Goal: Task Accomplishment & Management: Complete application form

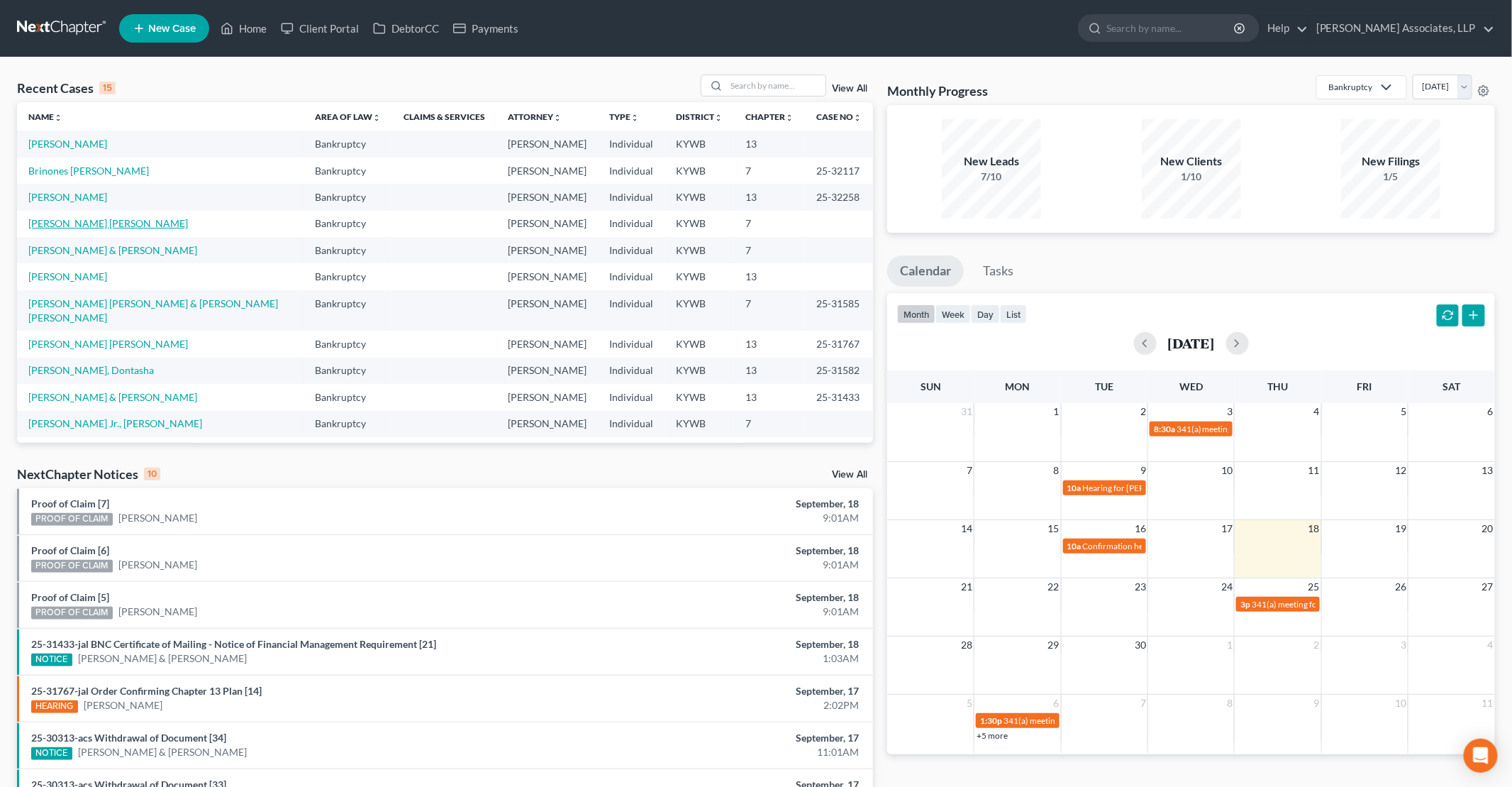
click at [101, 223] on link "[PERSON_NAME] [PERSON_NAME]" at bounding box center [108, 223] width 159 height 12
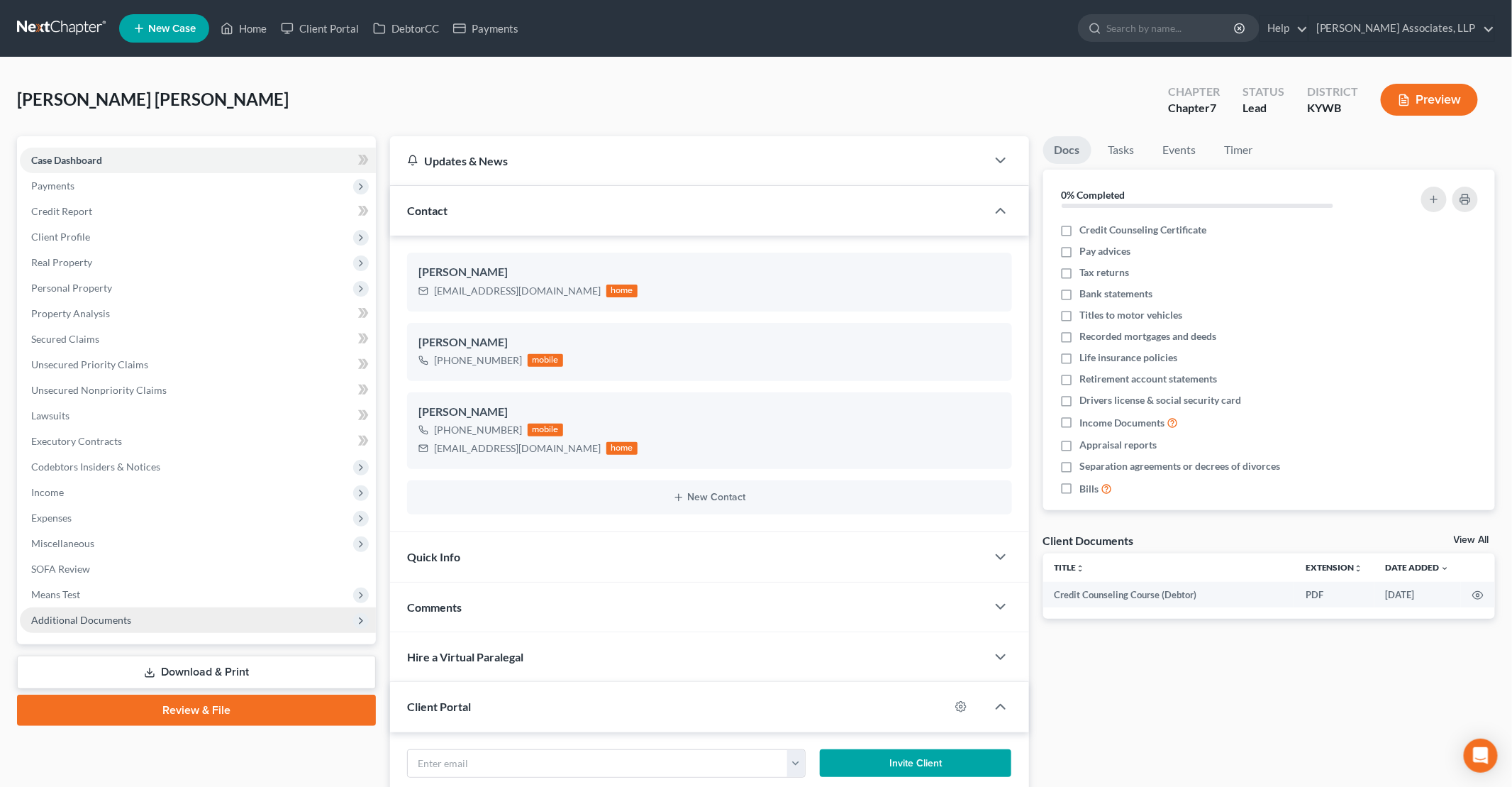
click at [217, 626] on span "Additional Documents" at bounding box center [198, 620] width 357 height 26
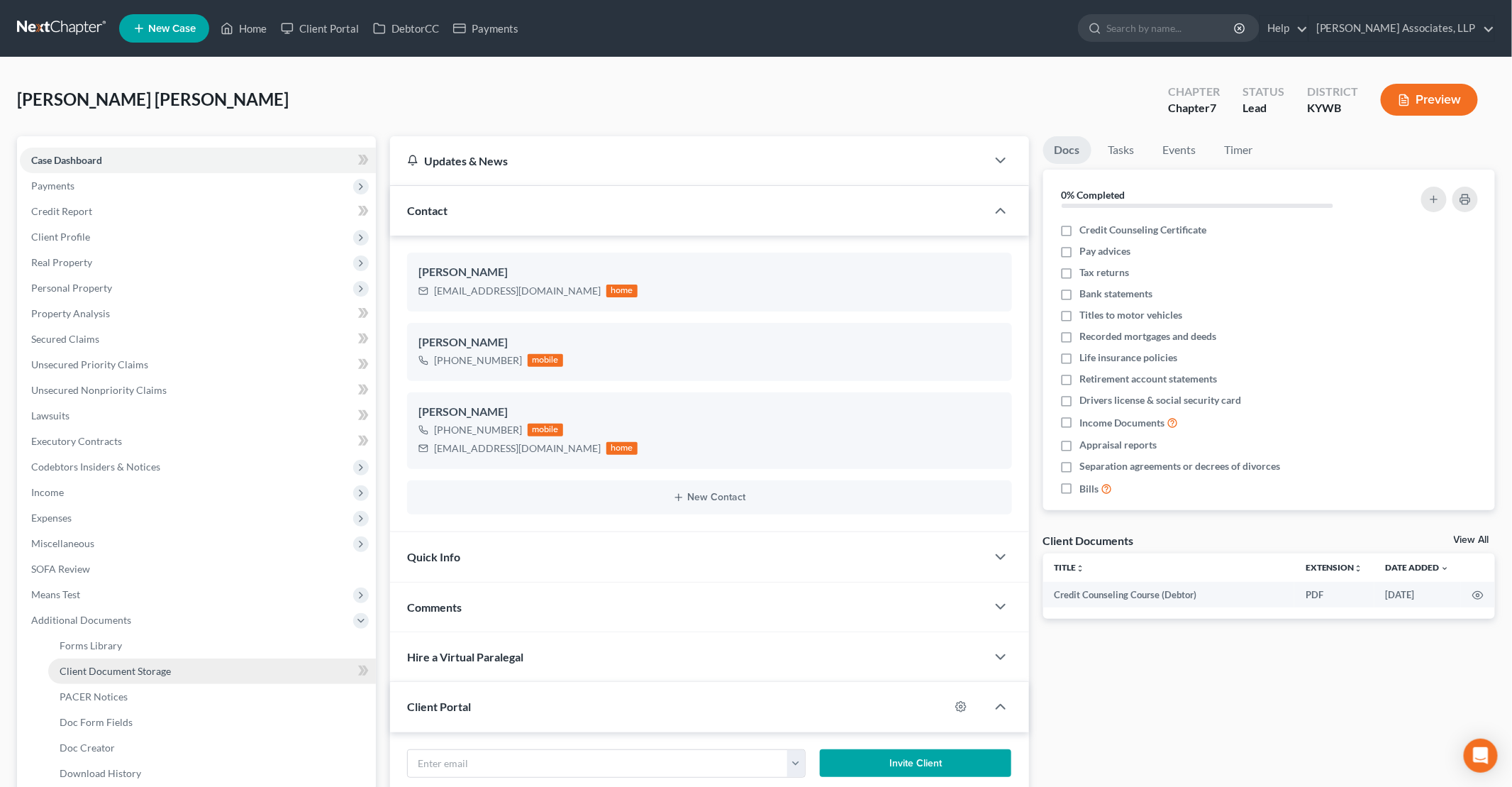
click at [234, 669] on link "Client Document Storage" at bounding box center [213, 672] width 328 height 26
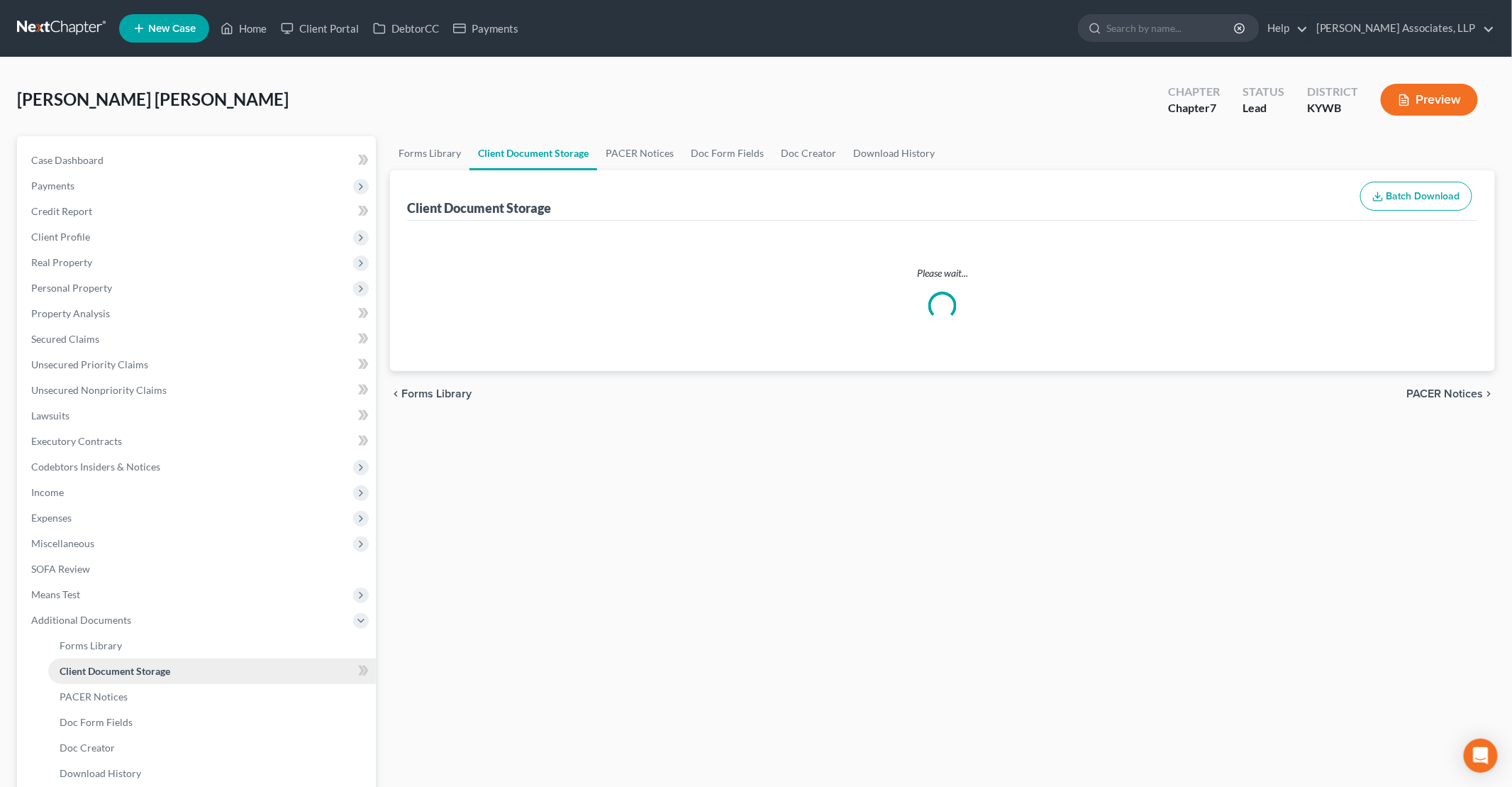
select select "7"
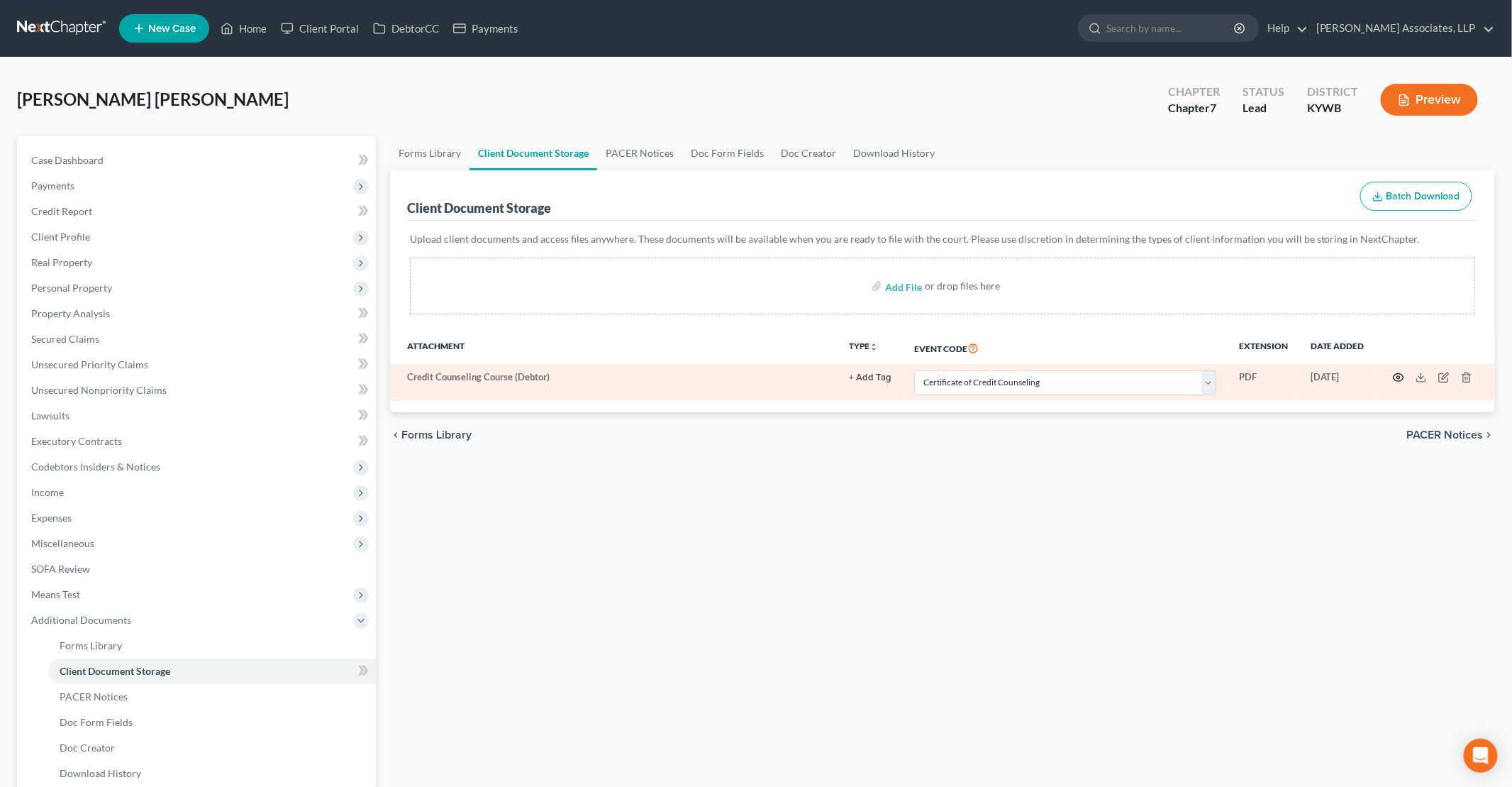
click at [1399, 375] on icon "button" at bounding box center [1399, 378] width 11 height 11
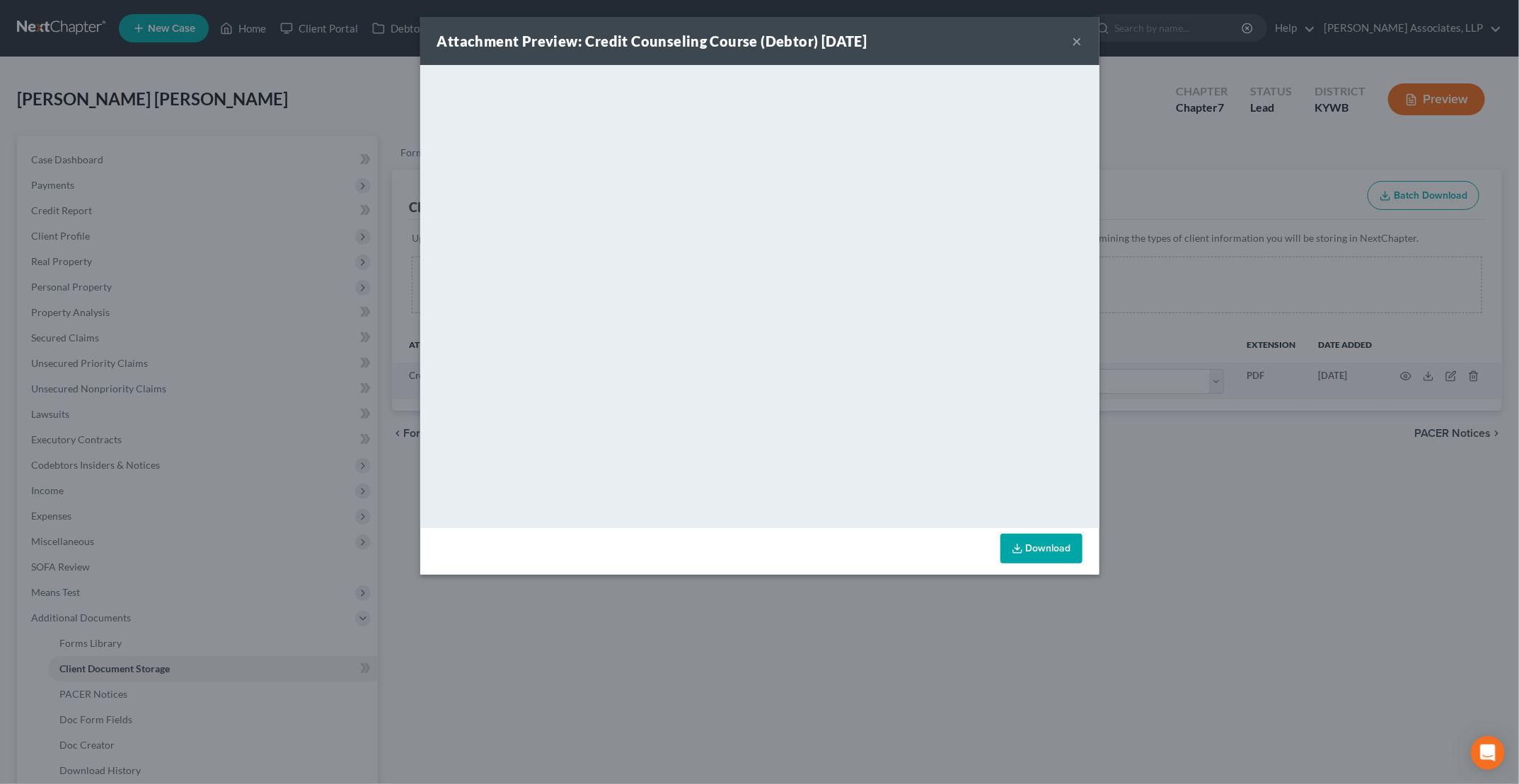
click at [1079, 41] on button "×" at bounding box center [1077, 41] width 10 height 17
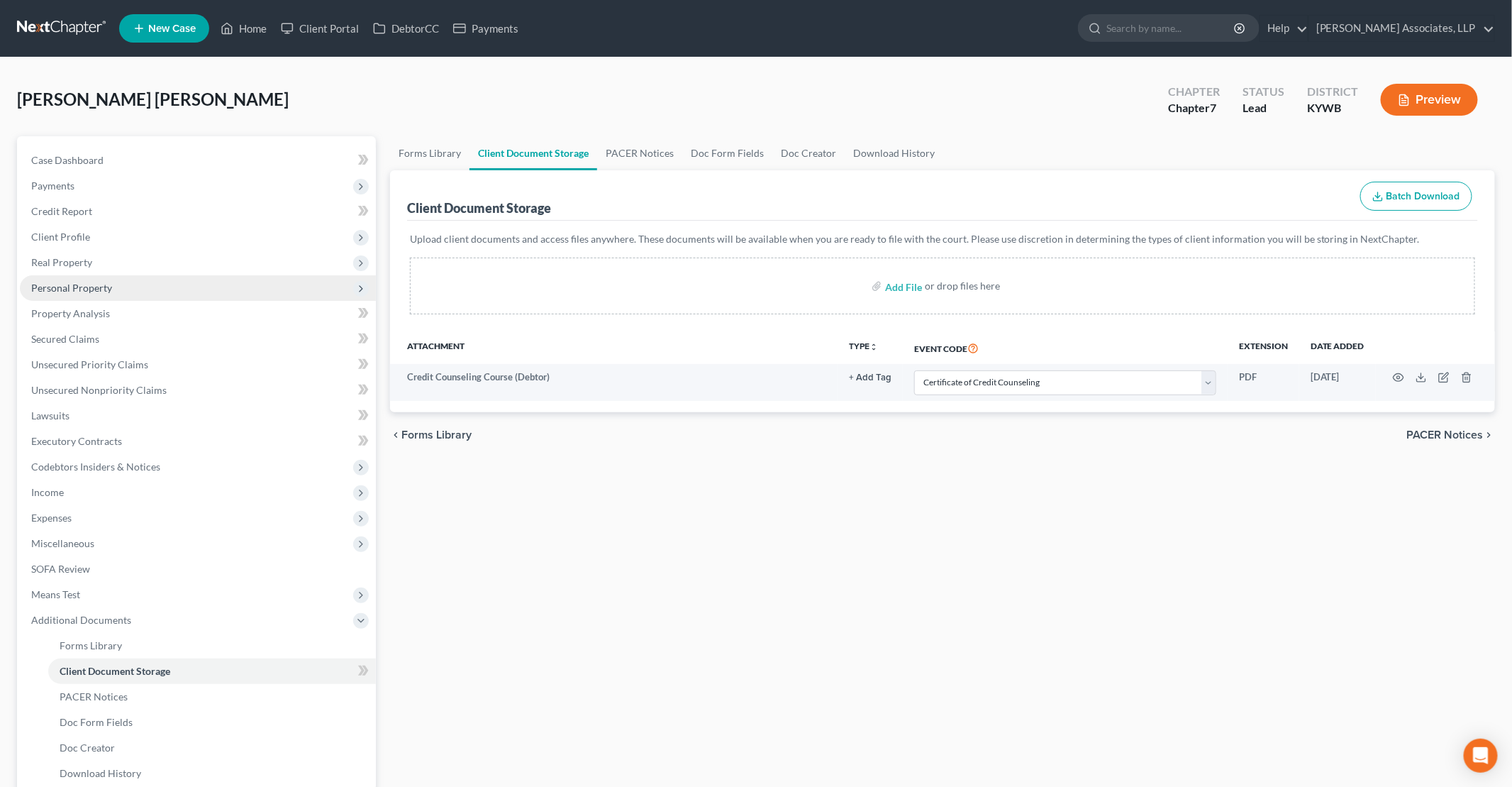
click at [105, 290] on span "Personal Property" at bounding box center [72, 287] width 81 height 12
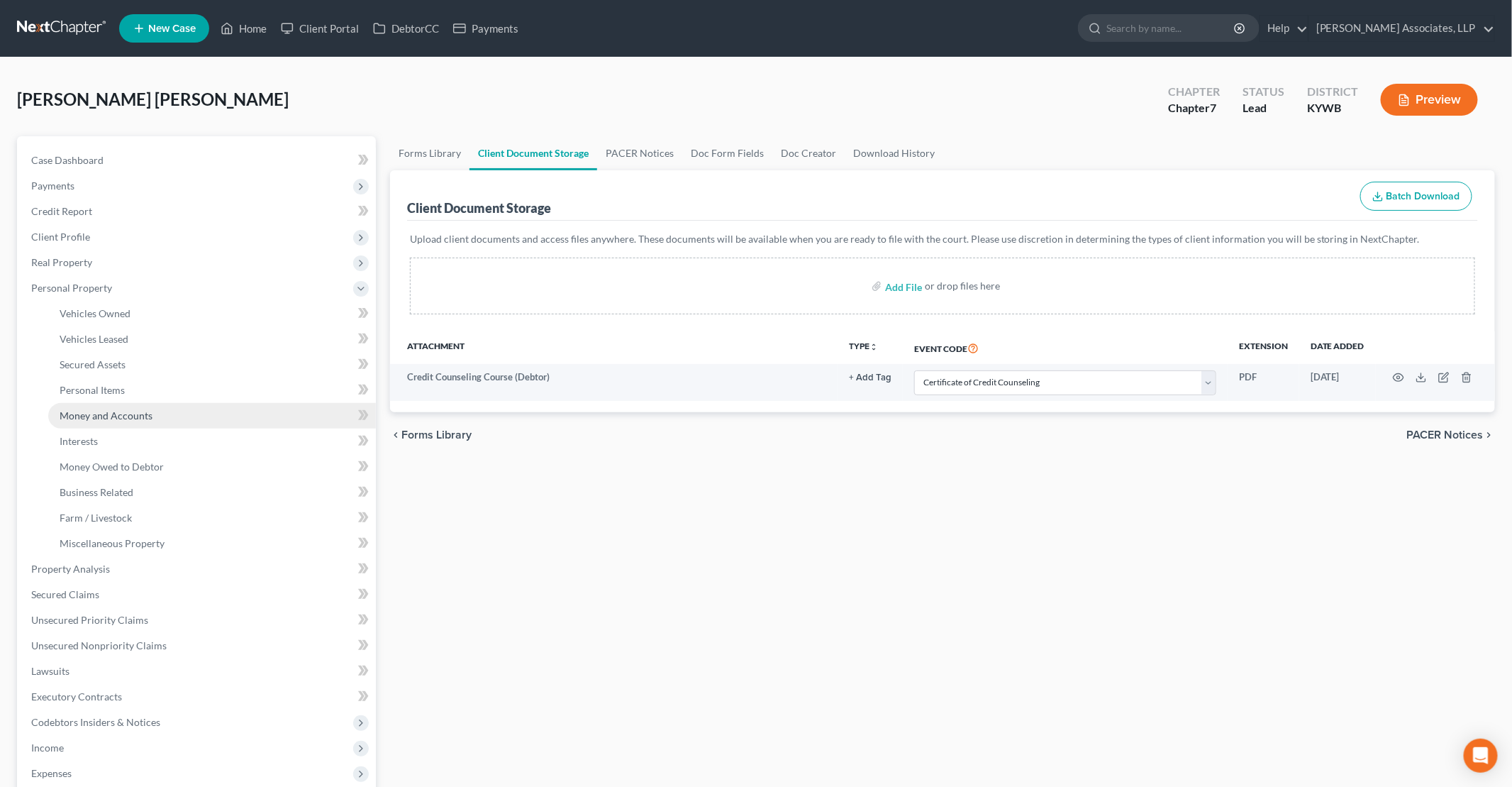
click at [120, 420] on span "Money and Accounts" at bounding box center [106, 415] width 92 height 12
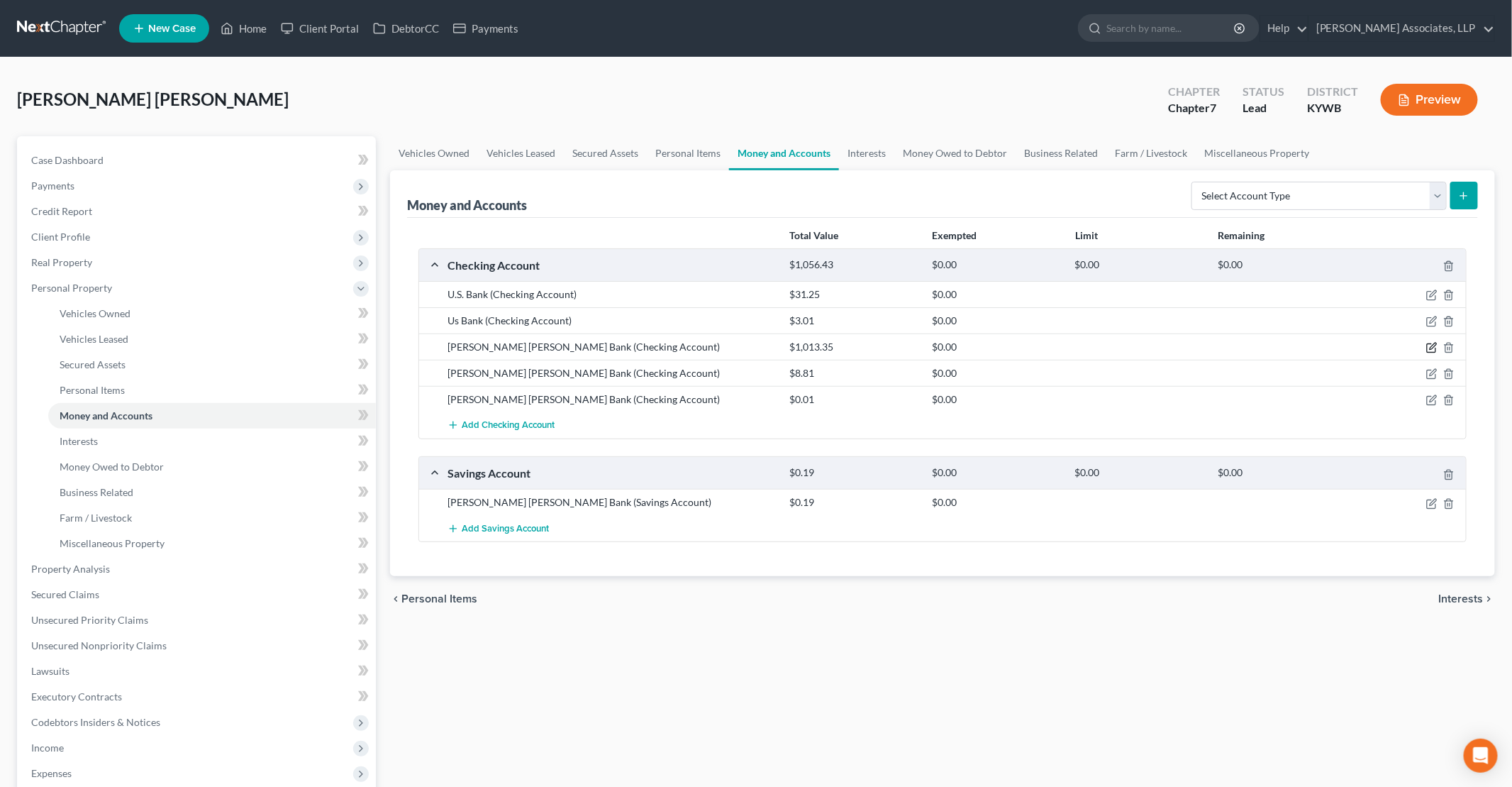
click at [1434, 343] on icon "button" at bounding box center [1433, 346] width 7 height 7
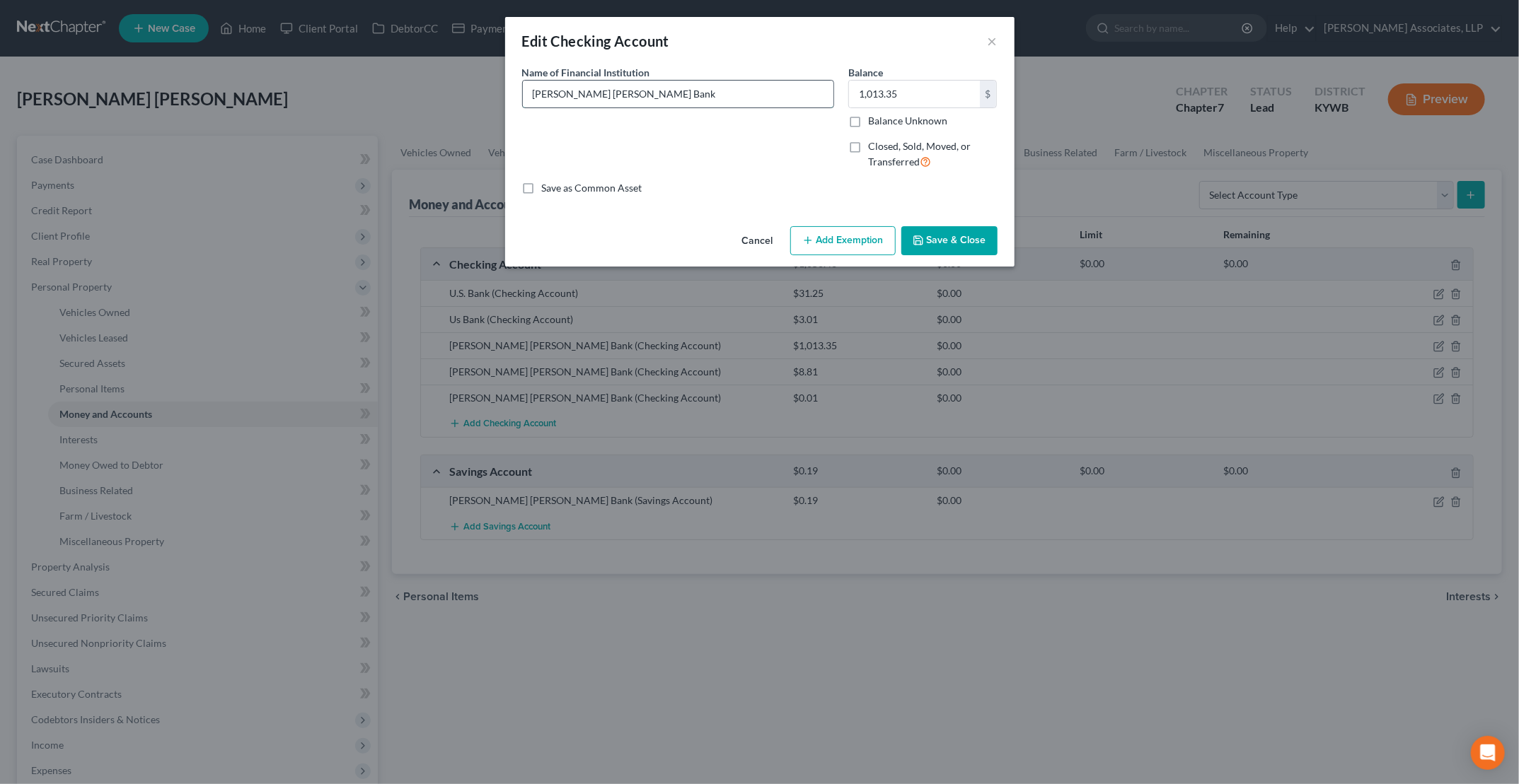
click at [732, 92] on input "Jp Morgan Chase Bank" at bounding box center [678, 94] width 311 height 27
type input "Jp Morgan Chase Bank (9210)"
type input "67.48"
click at [940, 243] on button "Save & Close" at bounding box center [949, 240] width 96 height 29
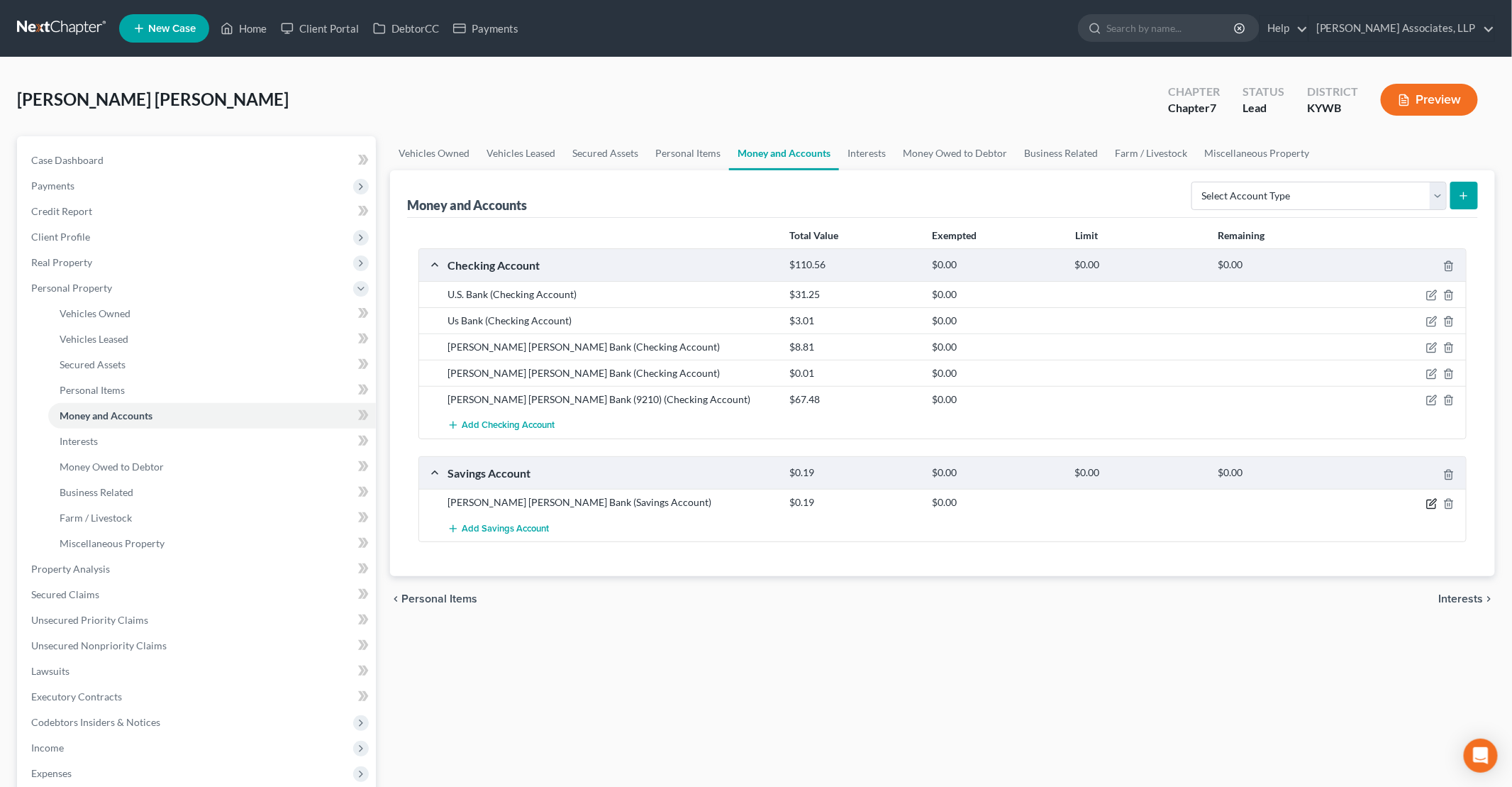
click at [1432, 499] on icon "button" at bounding box center [1432, 504] width 11 height 11
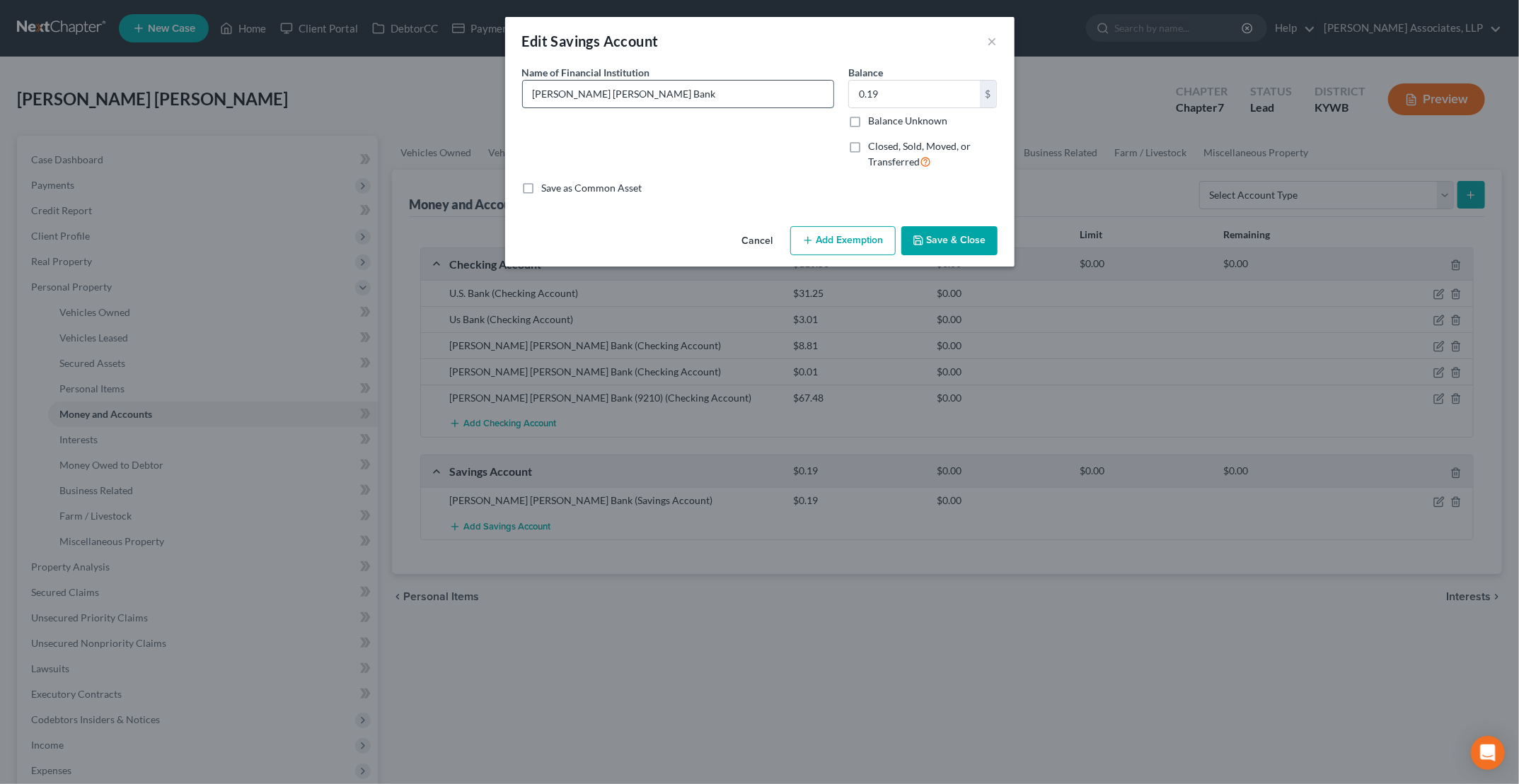
click at [664, 95] on input "Jp Morgan Chase Bank" at bounding box center [678, 94] width 311 height 27
type input "Jp Morgan Chase Bank (1790)"
click at [946, 239] on button "Save & Close" at bounding box center [949, 240] width 96 height 29
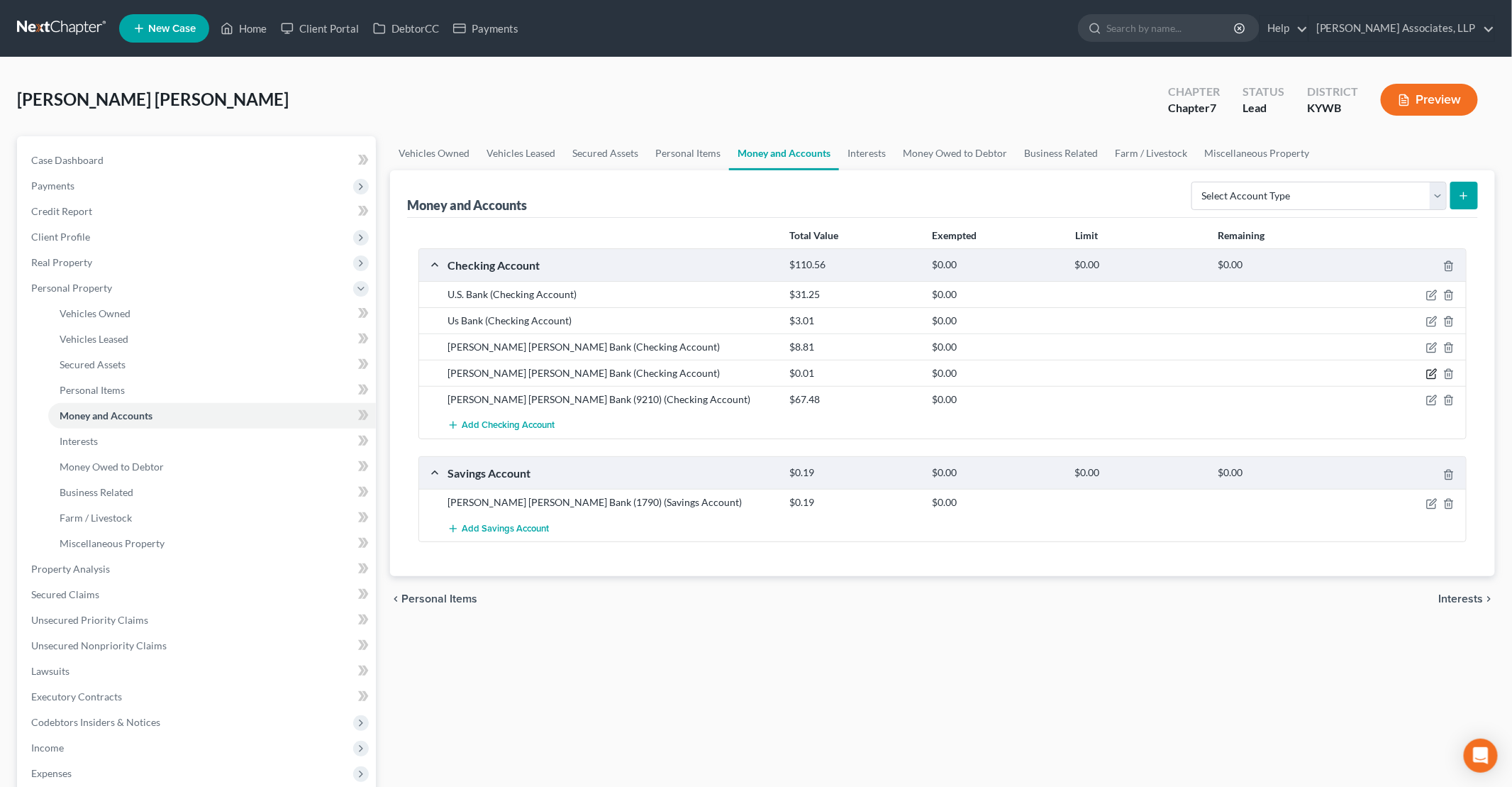
click at [1437, 370] on icon "button" at bounding box center [1432, 374] width 11 height 11
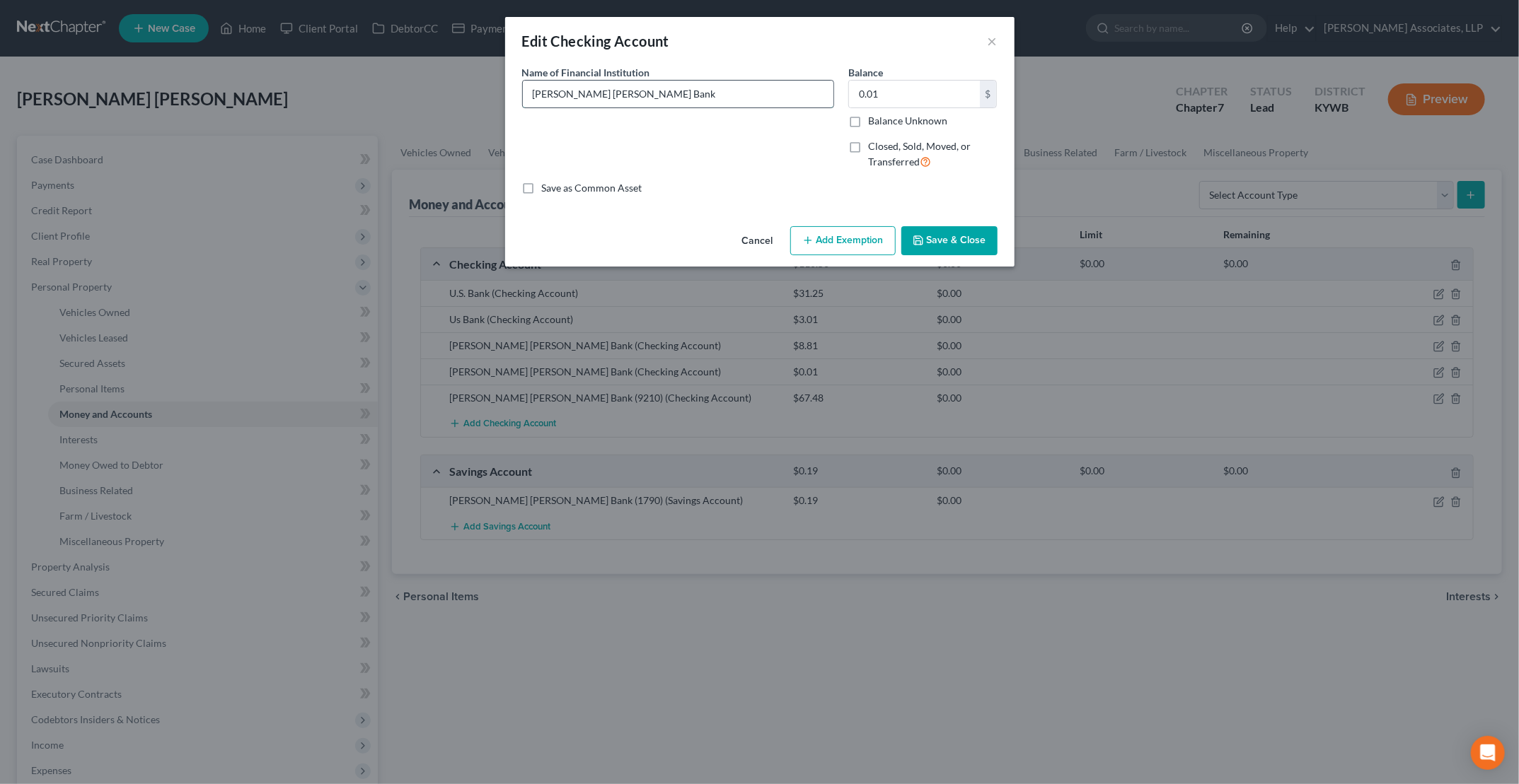
click at [694, 96] on input "Jp Morgan Chase Bank" at bounding box center [678, 94] width 311 height 27
type input "Jp Morgan Chase Bank (1653)"
type input "2,000"
click at [976, 241] on button "Save & Close" at bounding box center [949, 240] width 96 height 29
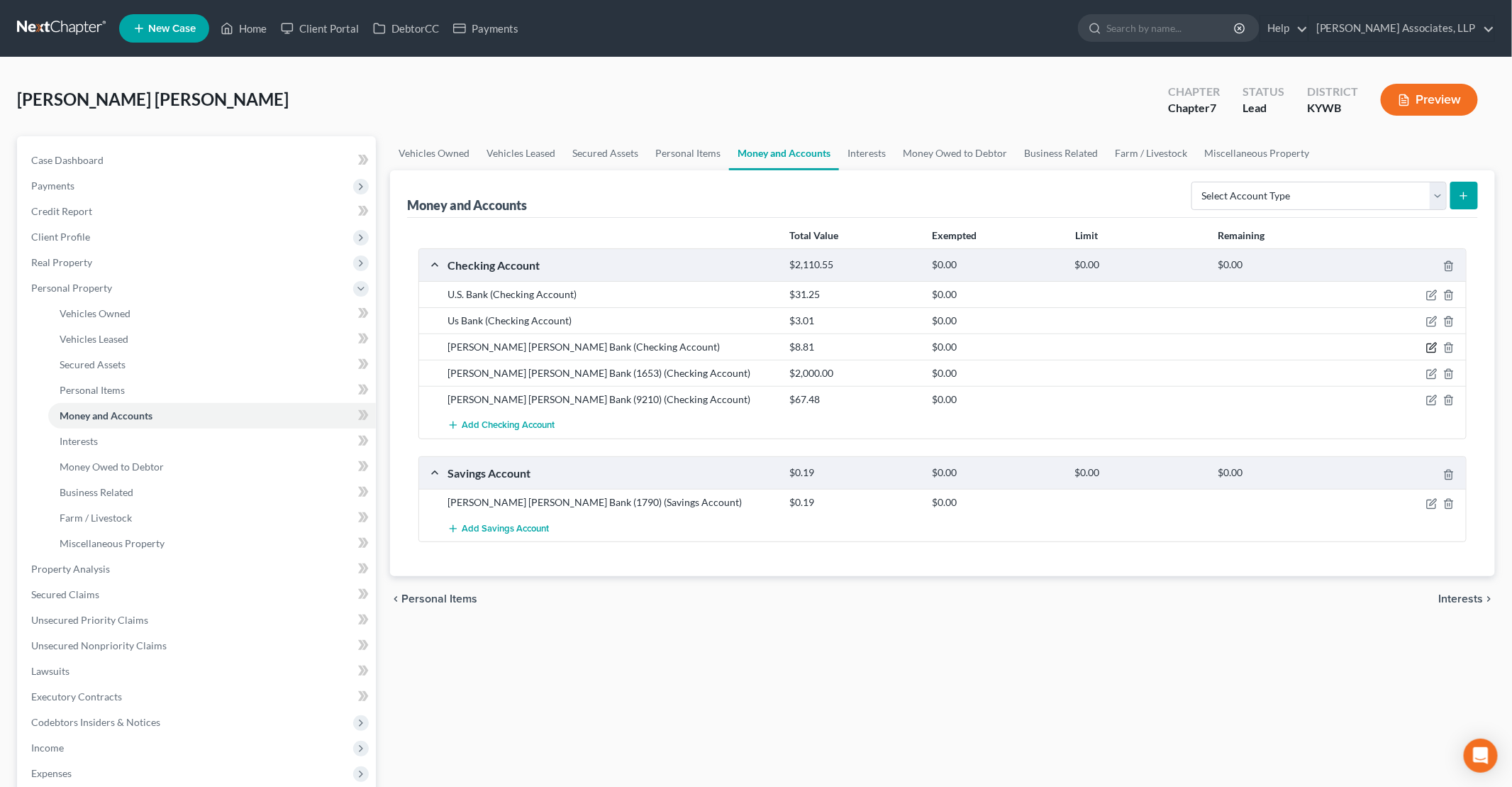
click at [1432, 344] on icon "button" at bounding box center [1433, 346] width 7 height 7
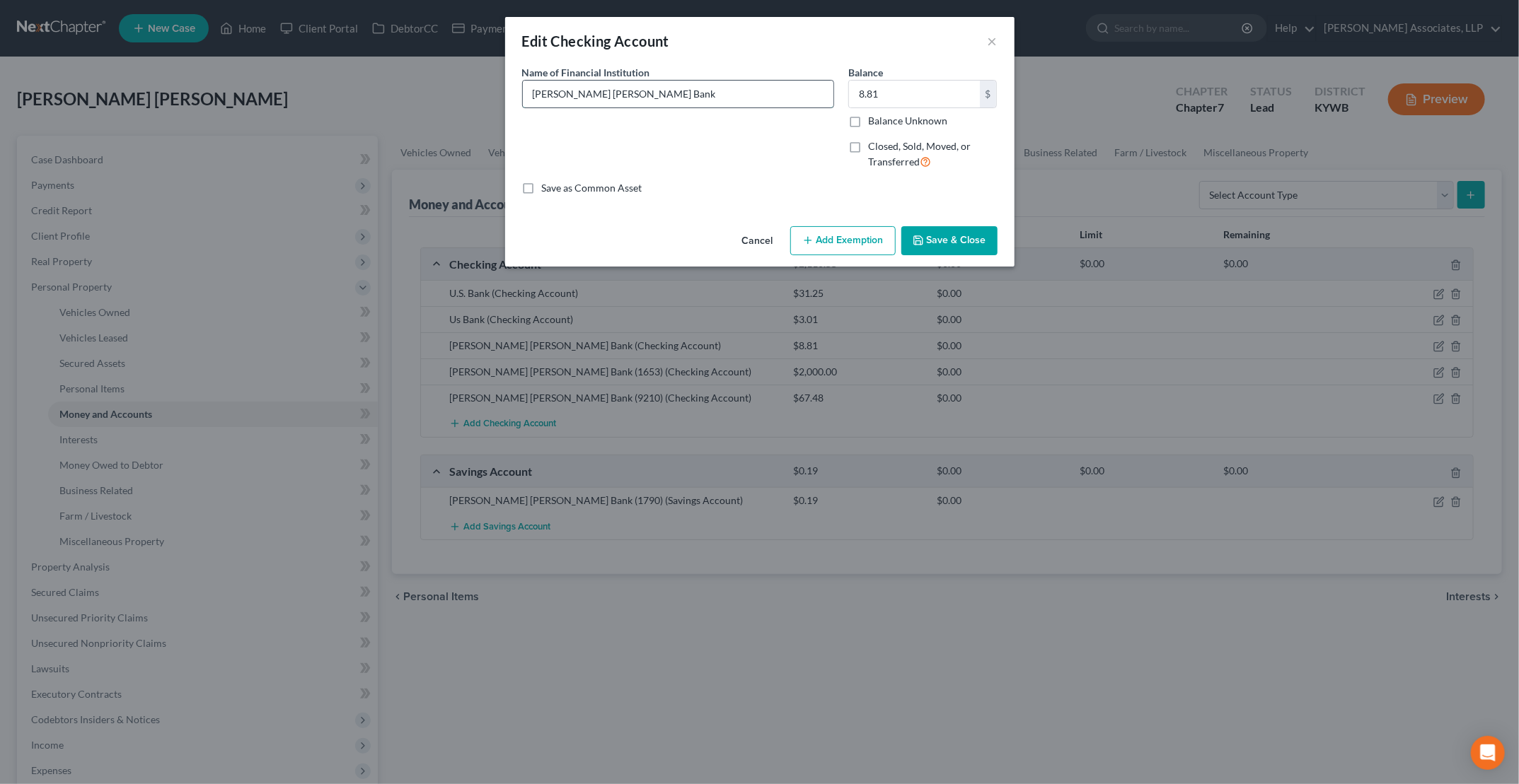
click at [712, 85] on input "Jp Morgan Chase Bank" at bounding box center [678, 94] width 311 height 27
type input "Jp Morgan Chase Bank (9257)"
type input "59.69"
click at [937, 238] on button "Save & Close" at bounding box center [949, 240] width 96 height 29
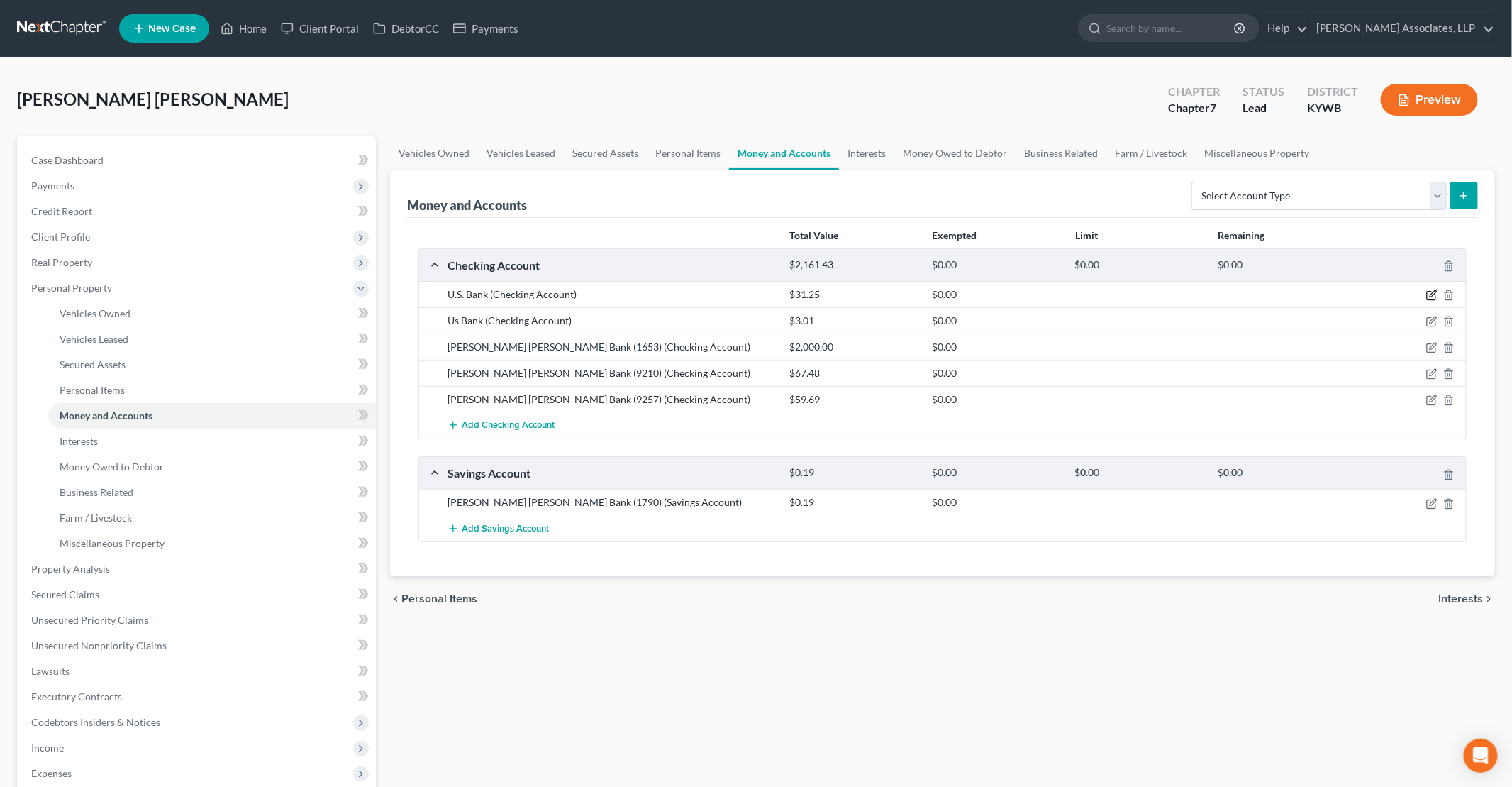
click at [1435, 292] on icon "button" at bounding box center [1432, 296] width 11 height 11
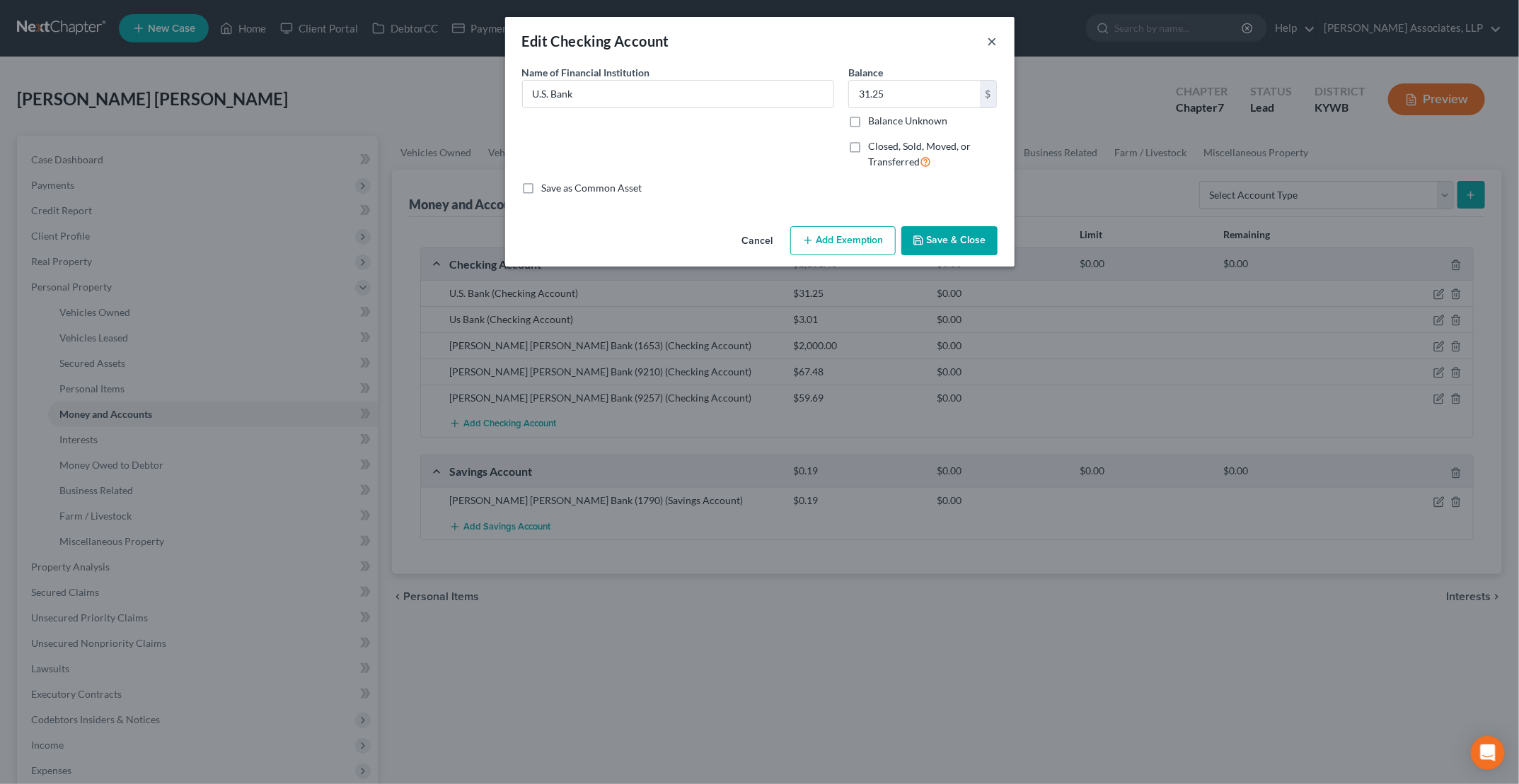
click at [991, 41] on button "×" at bounding box center [992, 41] width 10 height 17
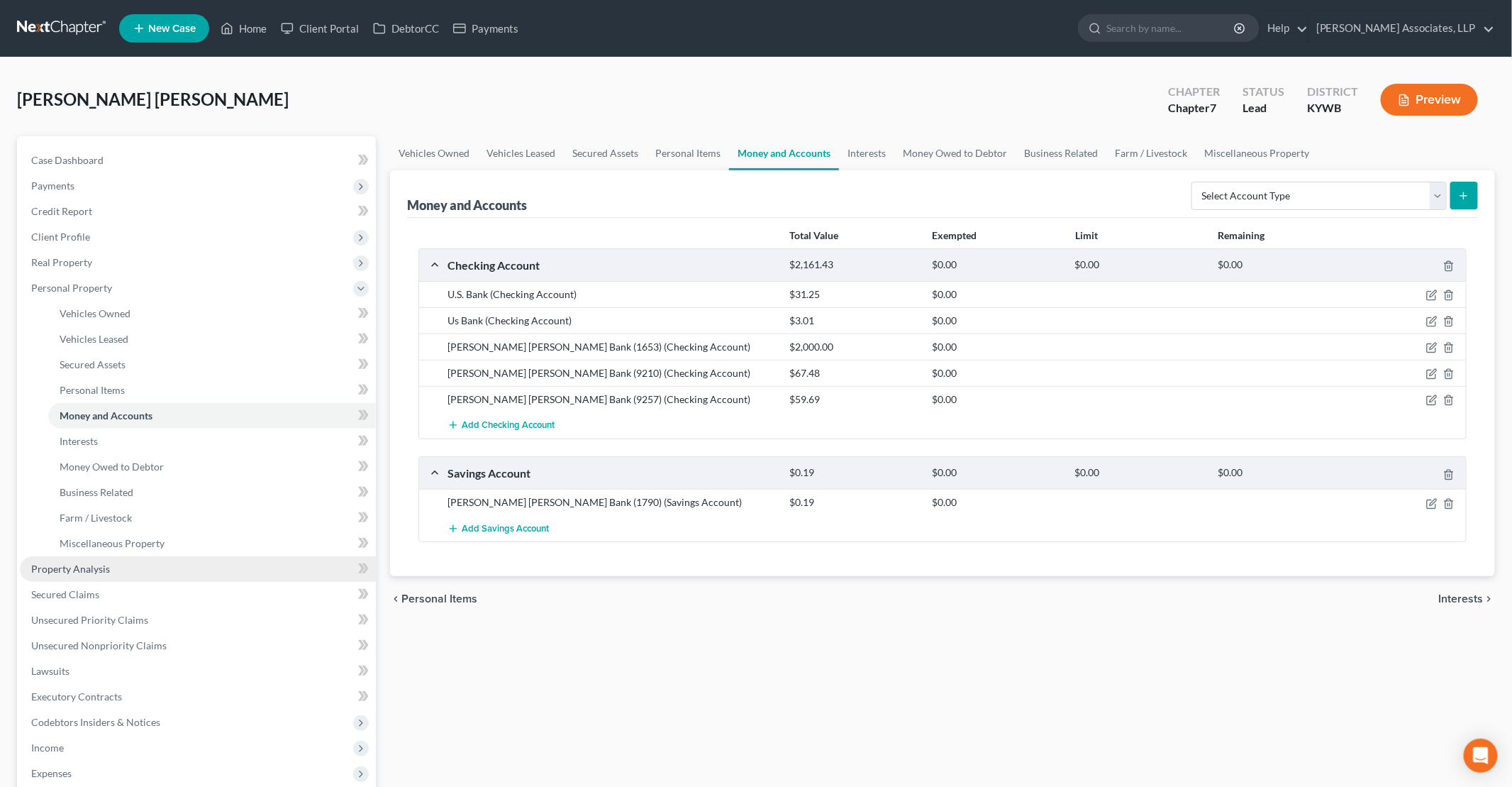
click at [74, 570] on span "Property Analysis" at bounding box center [71, 569] width 79 height 12
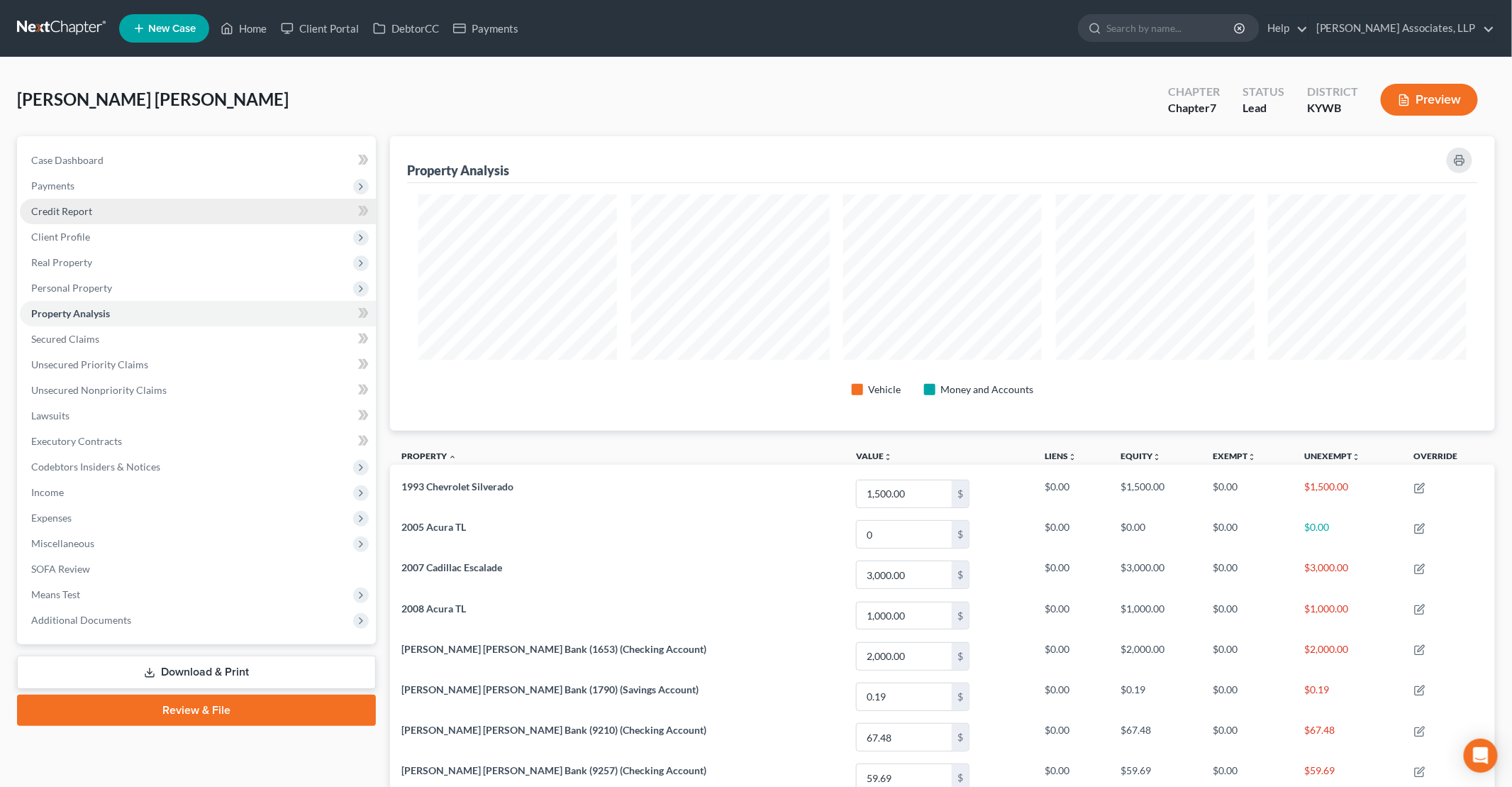
click at [111, 215] on link "Credit Report" at bounding box center [198, 211] width 357 height 26
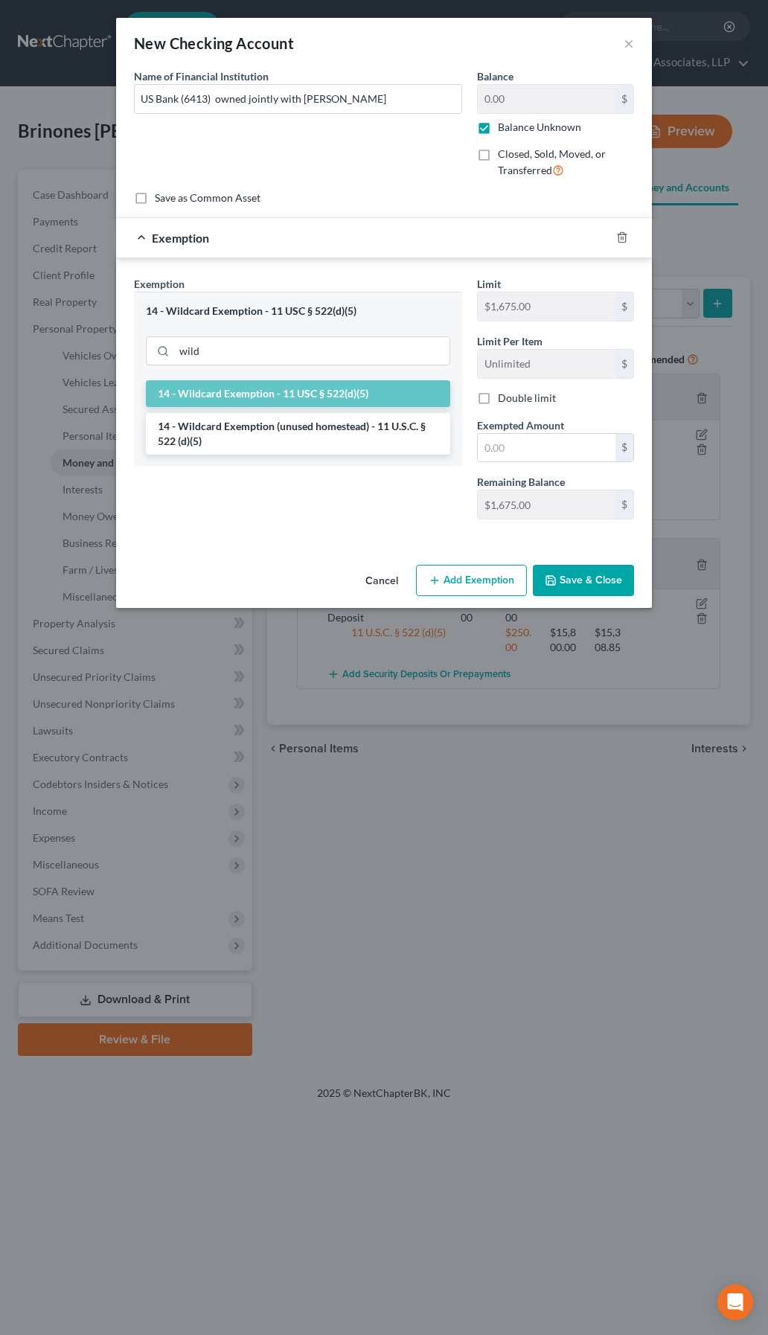
click at [576, 568] on button "Save & Close" at bounding box center [583, 580] width 101 height 31
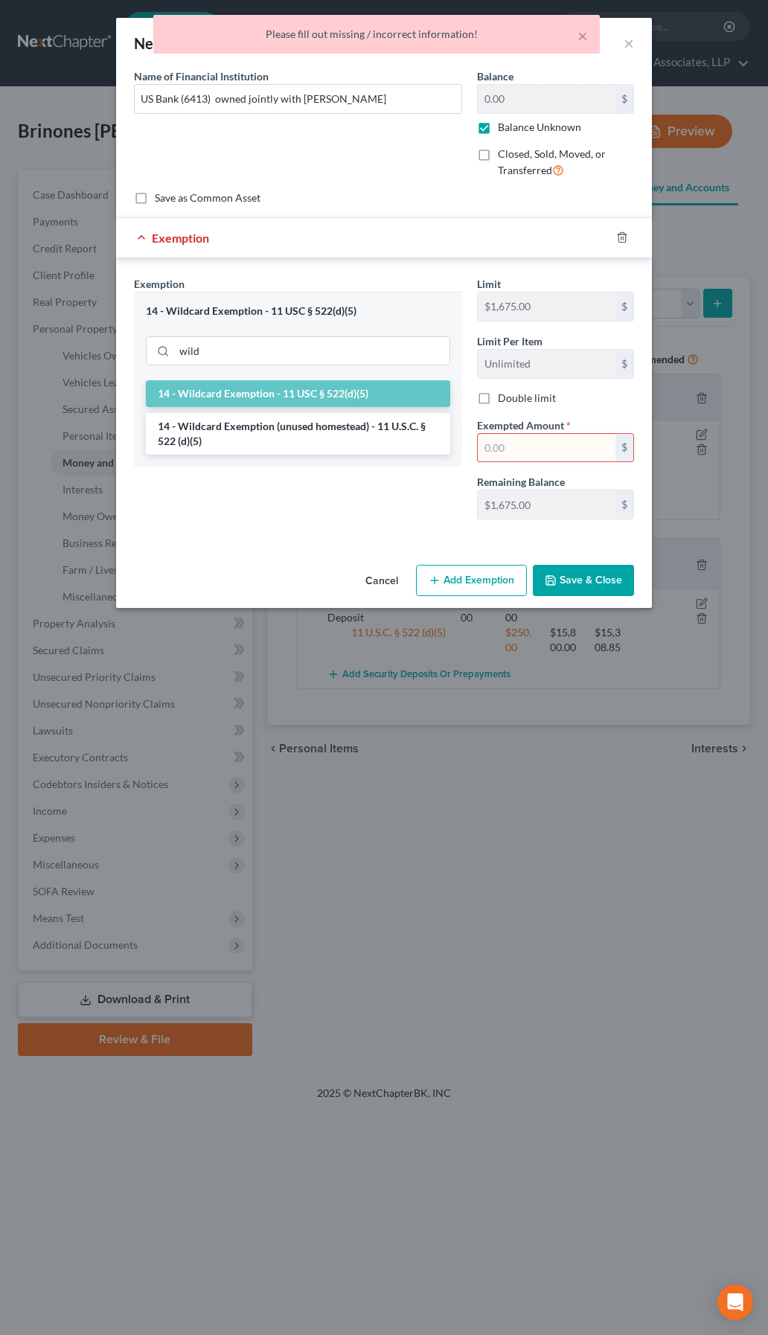
drag, startPoint x: 633, startPoint y: 31, endPoint x: 625, endPoint y: 50, distance: 20.3
click at [629, 45] on div "× Please fill out missing / incorrect information!" at bounding box center [377, 38] width 768 height 46
click at [626, 48] on div "× Please fill out missing / incorrect information!" at bounding box center [377, 38] width 768 height 46
click at [627, 44] on div "× Please fill out missing / incorrect information!" at bounding box center [377, 38] width 768 height 46
click at [365, 403] on li "14 - Wildcard Exemption - 11 USC § 522(d)(5)" at bounding box center [298, 393] width 304 height 27
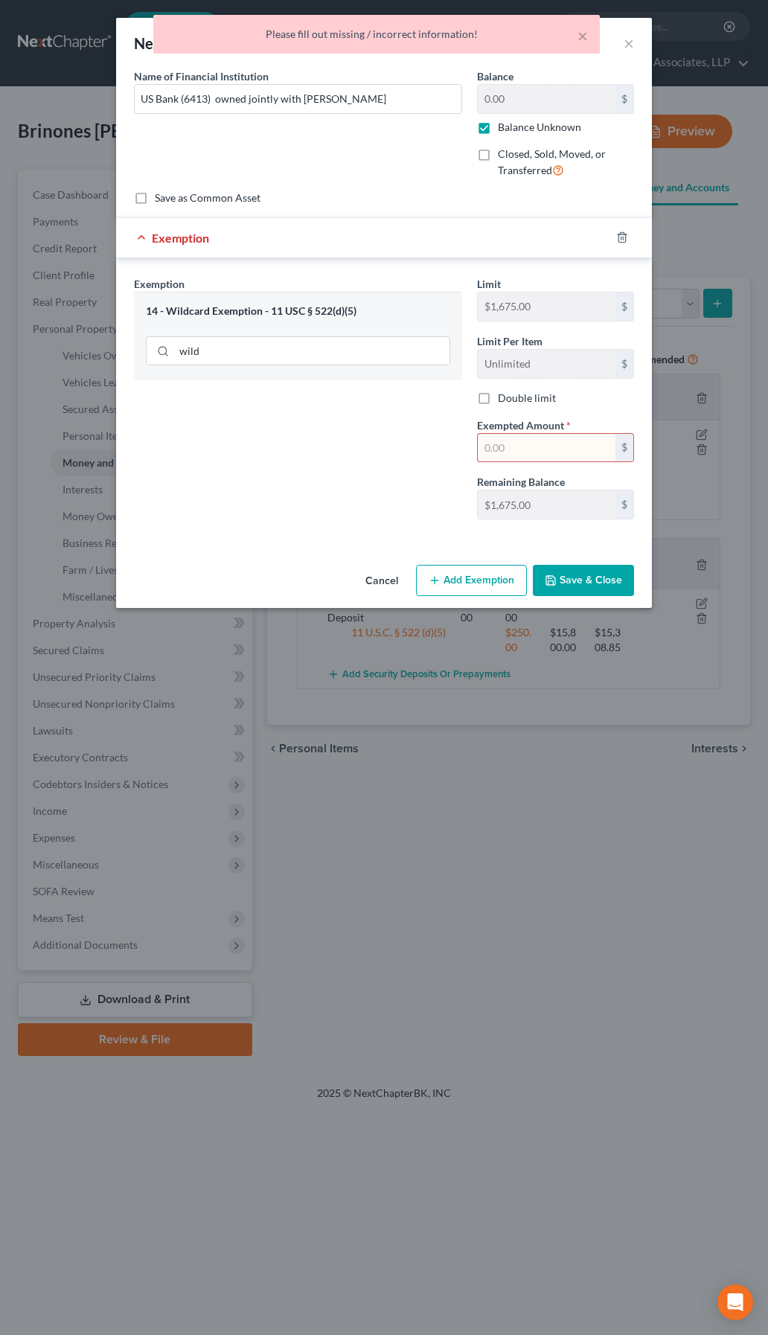
click at [525, 451] on input "text" at bounding box center [547, 448] width 138 height 28
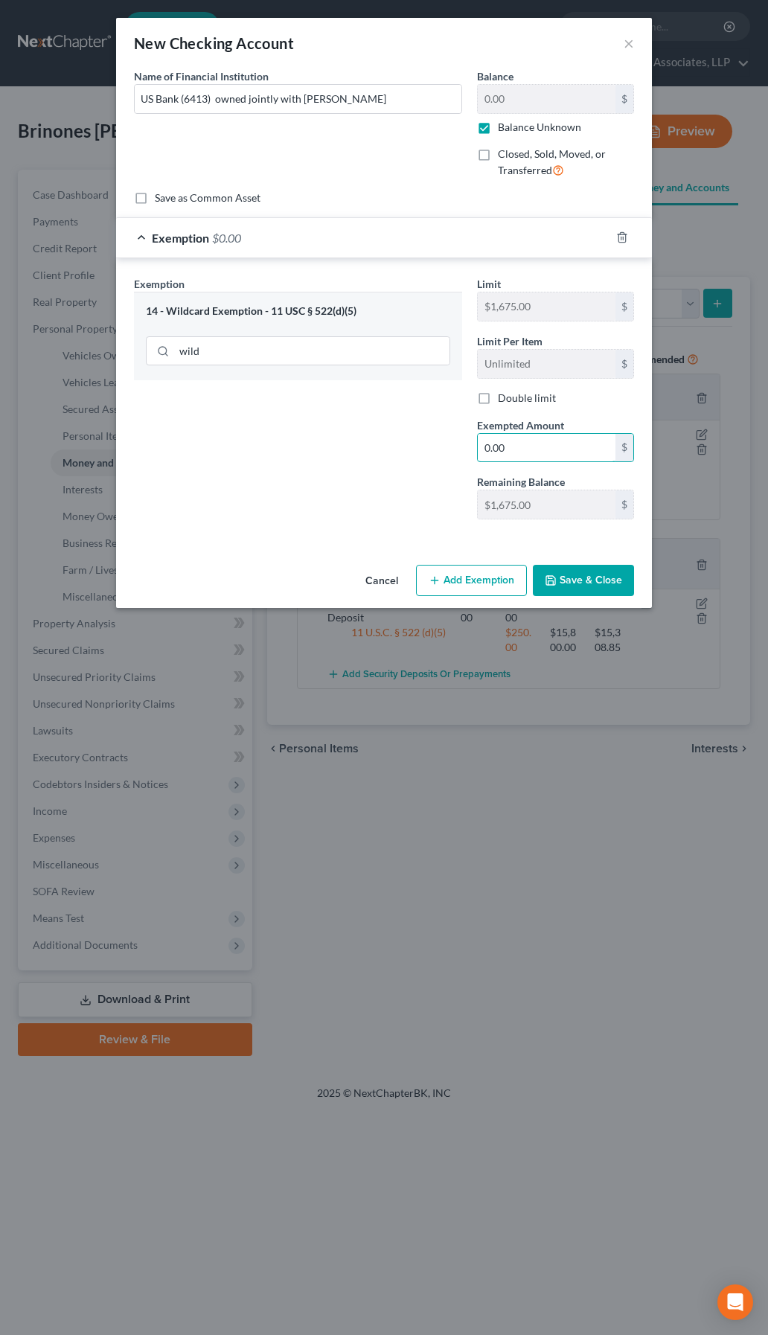
type input "0.00"
click at [593, 568] on button "Save & Close" at bounding box center [583, 580] width 101 height 31
